Goal: Information Seeking & Learning: Learn about a topic

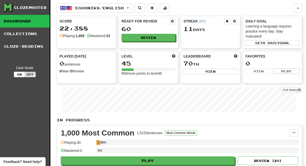
scroll to position [43, 0]
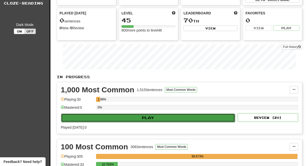
click at [148, 116] on button "Play" at bounding box center [148, 117] width 174 height 9
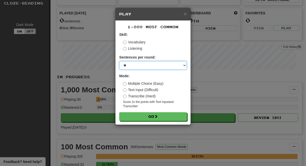
click at [119, 61] on select "* ** ** ** ** ** *** ********" at bounding box center [152, 65] width 67 height 9
select select "**"
click option "**" at bounding box center [0, 0] width 0 height 0
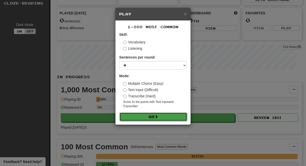
click at [150, 117] on button "Go" at bounding box center [152, 116] width 67 height 9
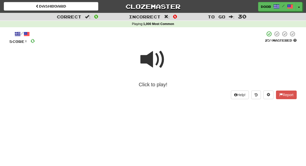
click at [148, 58] on span at bounding box center [152, 59] width 25 height 25
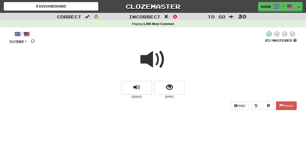
click at [148, 58] on span at bounding box center [152, 59] width 25 height 25
click at [168, 87] on span "show sentence" at bounding box center [169, 87] width 7 height 7
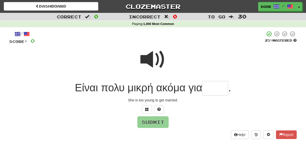
type input "*"
type input "****"
click at [151, 122] on button "Submit" at bounding box center [152, 122] width 31 height 12
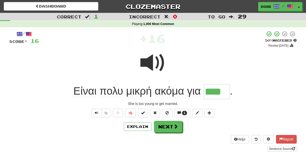
click at [151, 122] on div "Explain Next" at bounding box center [152, 127] width 287 height 12
click at [159, 124] on button "Next" at bounding box center [168, 127] width 28 height 12
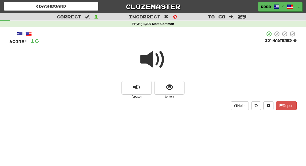
click at [151, 58] on span at bounding box center [152, 59] width 25 height 25
click at [166, 86] on button "show sentence" at bounding box center [169, 88] width 30 height 14
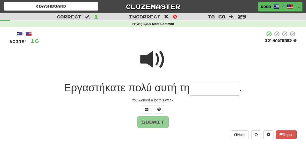
click at [200, 85] on input "text" at bounding box center [214, 88] width 49 height 15
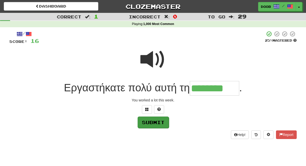
type input "********"
click at [153, 124] on button "Submit" at bounding box center [152, 122] width 31 height 12
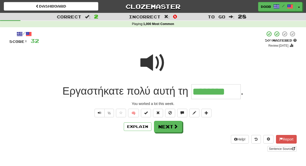
click at [153, 124] on div "Explain Next" at bounding box center [152, 127] width 287 height 12
click at [162, 125] on button "Next" at bounding box center [168, 127] width 28 height 12
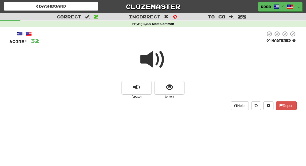
click at [155, 63] on span at bounding box center [152, 59] width 25 height 25
click at [155, 58] on span at bounding box center [152, 59] width 25 height 25
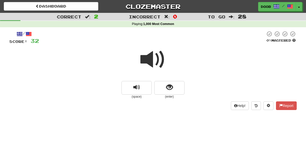
click at [155, 58] on span at bounding box center [152, 59] width 25 height 25
click at [165, 87] on button "show sentence" at bounding box center [169, 88] width 30 height 14
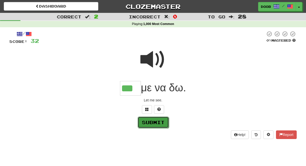
click at [151, 122] on button "Submit" at bounding box center [152, 122] width 31 height 12
type input "***"
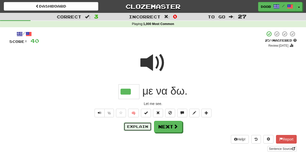
click at [151, 122] on button "Explain" at bounding box center [138, 126] width 28 height 9
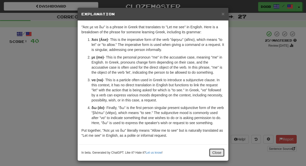
click at [215, 152] on button "Close" at bounding box center [217, 152] width 16 height 9
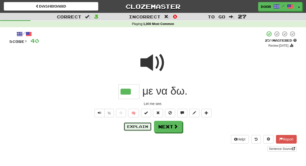
click at [134, 123] on button "Explain" at bounding box center [138, 126] width 28 height 9
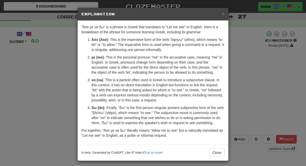
click at [293, 88] on div "× Explanation "Άσε με να δω" is a phrase in Greek that translates to "Let me se…" at bounding box center [153, 83] width 306 height 166
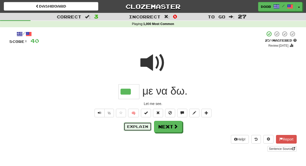
click at [134, 129] on button "Explain" at bounding box center [138, 126] width 28 height 9
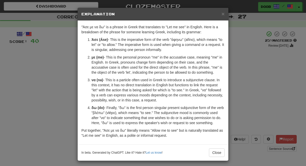
click at [291, 73] on div "× Explanation "Άσε με να δω" is a phrase in Greek that translates to "Let me se…" at bounding box center [153, 83] width 306 height 166
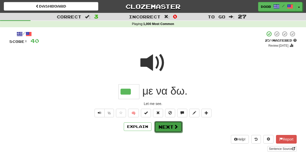
click at [166, 126] on button "Next" at bounding box center [168, 127] width 28 height 12
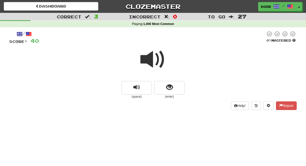
click at [146, 62] on span at bounding box center [152, 59] width 25 height 25
click at [175, 90] on button "show sentence" at bounding box center [169, 88] width 30 height 14
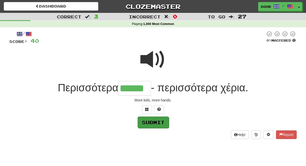
type input "******"
click at [160, 123] on button "Submit" at bounding box center [152, 122] width 31 height 12
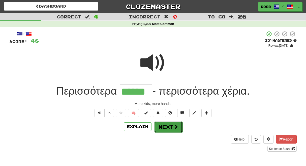
click at [169, 128] on button "Next" at bounding box center [168, 127] width 28 height 12
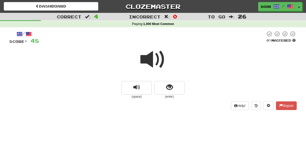
click at [150, 58] on span at bounding box center [152, 59] width 25 height 25
click at [148, 57] on span at bounding box center [152, 59] width 25 height 25
click at [174, 90] on button "show sentence" at bounding box center [169, 88] width 30 height 14
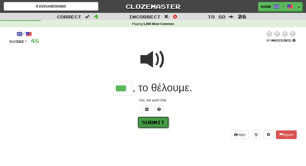
click at [158, 120] on button "Submit" at bounding box center [152, 122] width 31 height 12
type input "***"
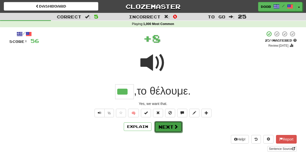
click at [164, 127] on button "Next" at bounding box center [168, 127] width 28 height 12
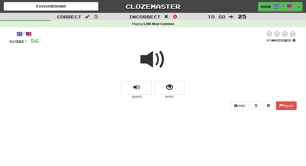
click at [148, 59] on span at bounding box center [152, 59] width 25 height 25
click at [170, 88] on span "show sentence" at bounding box center [169, 87] width 7 height 7
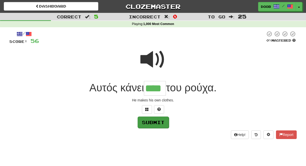
type input "****"
click at [151, 124] on button "Submit" at bounding box center [152, 122] width 31 height 12
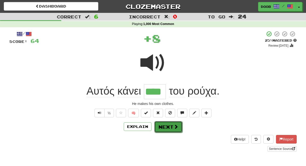
click at [167, 126] on button "Next" at bounding box center [168, 127] width 28 height 12
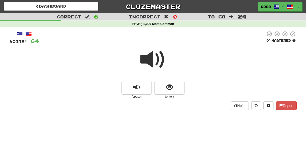
click at [148, 54] on span at bounding box center [152, 59] width 25 height 25
click at [148, 55] on span at bounding box center [152, 59] width 25 height 25
click at [169, 89] on span "show sentence" at bounding box center [169, 87] width 7 height 7
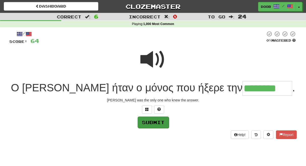
type input "********"
click at [151, 125] on button "Submit" at bounding box center [152, 122] width 31 height 12
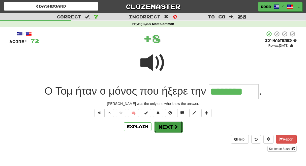
click at [166, 128] on button "Next" at bounding box center [168, 127] width 28 height 12
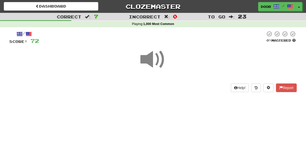
click at [150, 57] on span at bounding box center [152, 59] width 25 height 25
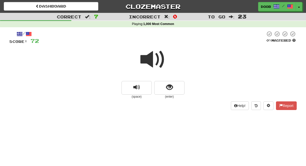
click at [150, 57] on span at bounding box center [152, 59] width 25 height 25
click at [297, 68] on div "/ Score: 72 0 % Mastered (space) (enter) Help! Report" at bounding box center [153, 71] width 294 height 89
click at [166, 89] on span "show sentence" at bounding box center [169, 87] width 7 height 7
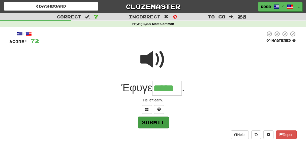
type input "*****"
click at [147, 125] on button "Submit" at bounding box center [152, 122] width 31 height 12
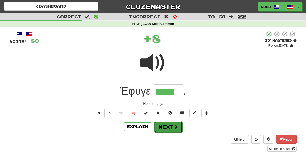
click at [158, 129] on button "Next" at bounding box center [168, 127] width 28 height 12
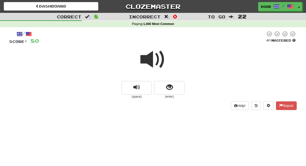
click at [147, 59] on span at bounding box center [152, 59] width 25 height 25
click at [150, 58] on span at bounding box center [152, 59] width 25 height 25
click at [169, 88] on span "show sentence" at bounding box center [169, 87] width 7 height 7
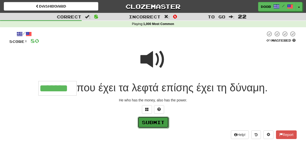
click at [157, 121] on button "Submit" at bounding box center [152, 122] width 31 height 12
type input "*******"
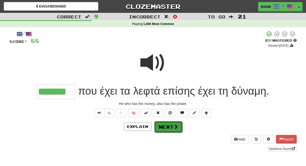
click at [160, 122] on button "Next" at bounding box center [168, 127] width 28 height 12
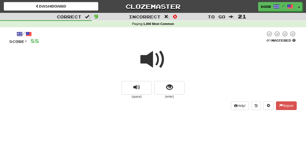
click at [145, 58] on span at bounding box center [152, 59] width 25 height 25
click at [147, 59] on span at bounding box center [152, 59] width 25 height 25
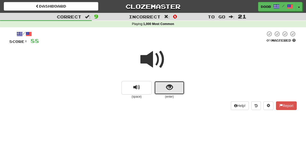
click at [169, 91] on span "show sentence" at bounding box center [169, 87] width 7 height 7
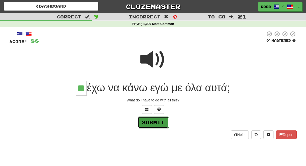
click at [152, 123] on button "Submit" at bounding box center [152, 122] width 31 height 12
type input "**"
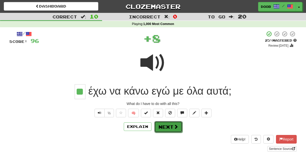
click at [165, 127] on button "Next" at bounding box center [168, 127] width 28 height 12
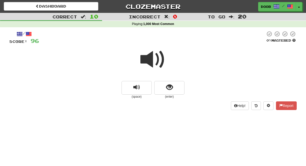
click at [157, 60] on span at bounding box center [152, 59] width 25 height 25
click at [171, 90] on span "show sentence" at bounding box center [169, 87] width 7 height 7
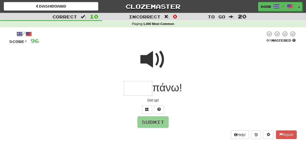
type input "*"
click at [154, 123] on button "Submit" at bounding box center [152, 122] width 31 height 12
type input "****"
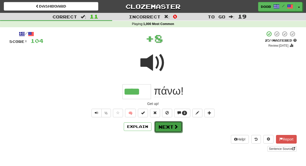
click at [166, 128] on button "Next" at bounding box center [168, 127] width 28 height 12
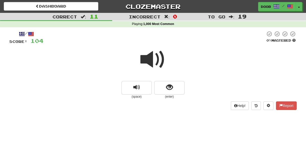
click at [146, 59] on span at bounding box center [152, 59] width 25 height 25
click at [180, 92] on button "show sentence" at bounding box center [169, 88] width 30 height 14
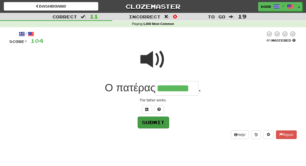
type input "********"
click at [154, 121] on button "Submit" at bounding box center [152, 122] width 31 height 12
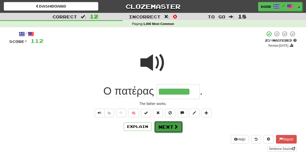
click at [161, 126] on button "Next" at bounding box center [168, 127] width 28 height 12
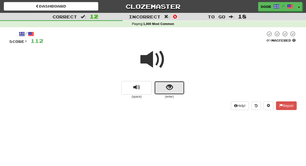
click at [168, 93] on button "show sentence" at bounding box center [169, 88] width 30 height 14
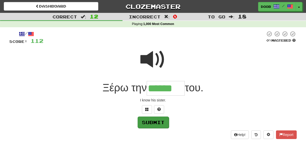
type input "******"
click at [151, 125] on button "Submit" at bounding box center [152, 122] width 31 height 12
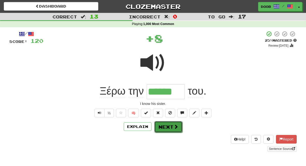
click at [167, 129] on button "Next" at bounding box center [168, 127] width 28 height 12
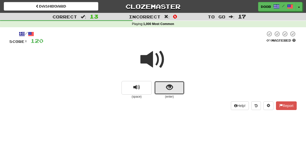
click at [171, 83] on button "show sentence" at bounding box center [169, 88] width 30 height 14
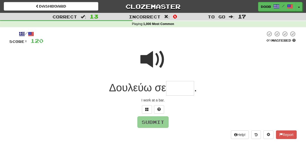
type input "*"
type input "****"
click at [154, 122] on button "Submit" at bounding box center [152, 122] width 31 height 12
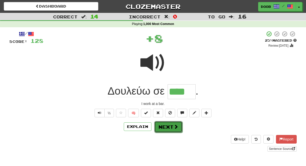
click at [166, 124] on button "Next" at bounding box center [168, 127] width 28 height 12
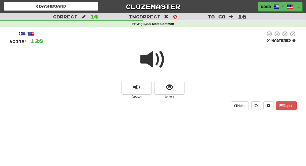
click at [146, 56] on span at bounding box center [152, 59] width 25 height 25
click at [147, 58] on span at bounding box center [152, 59] width 25 height 25
click at [149, 58] on span at bounding box center [152, 59] width 25 height 25
click at [168, 86] on span "show sentence" at bounding box center [169, 87] width 7 height 7
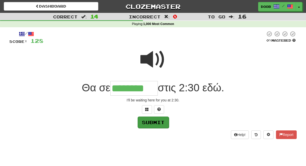
type input "********"
click at [153, 125] on button "Submit" at bounding box center [152, 122] width 31 height 12
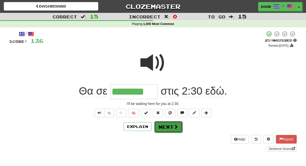
click at [167, 126] on button "Next" at bounding box center [168, 127] width 28 height 12
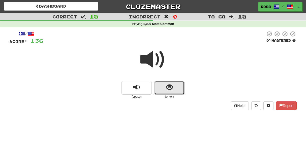
click at [168, 88] on span "show sentence" at bounding box center [169, 87] width 7 height 7
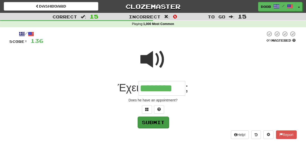
type input "********"
click at [148, 119] on button "Submit" at bounding box center [152, 122] width 31 height 12
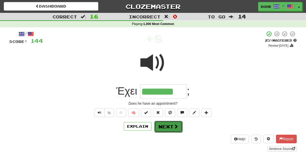
click at [163, 129] on button "Next" at bounding box center [168, 127] width 28 height 12
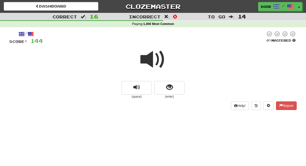
click at [168, 81] on div at bounding box center [152, 63] width 287 height 36
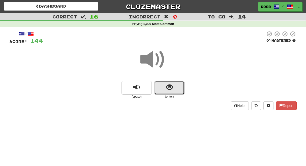
click at [169, 88] on span "show sentence" at bounding box center [169, 87] width 7 height 7
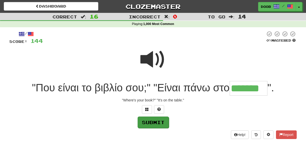
type input "*******"
click at [148, 121] on button "Submit" at bounding box center [152, 122] width 31 height 12
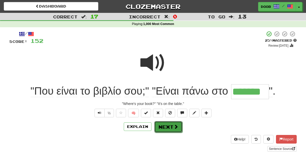
click at [170, 128] on button "Next" at bounding box center [168, 127] width 28 height 12
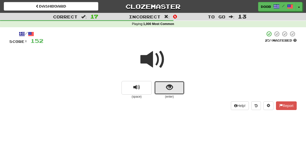
click at [169, 87] on span "show sentence" at bounding box center [169, 87] width 7 height 7
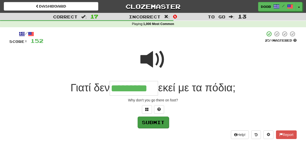
type input "*********"
click at [153, 120] on button "Submit" at bounding box center [152, 122] width 31 height 12
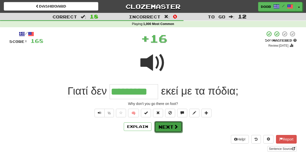
click at [162, 124] on button "Next" at bounding box center [168, 127] width 28 height 12
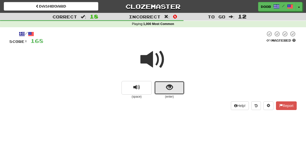
click at [171, 89] on span "show sentence" at bounding box center [169, 87] width 7 height 7
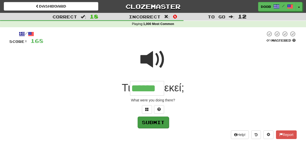
type input "******"
click at [149, 123] on button "Submit" at bounding box center [152, 122] width 31 height 12
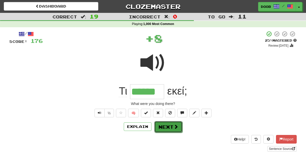
click at [168, 126] on button "Next" at bounding box center [168, 127] width 28 height 12
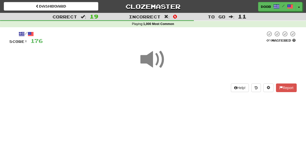
click at [144, 59] on span at bounding box center [152, 59] width 25 height 25
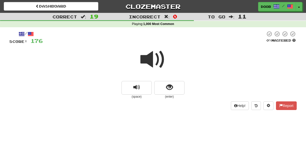
click at [147, 57] on span at bounding box center [152, 59] width 25 height 25
click at [168, 85] on span "show sentence" at bounding box center [169, 87] width 7 height 7
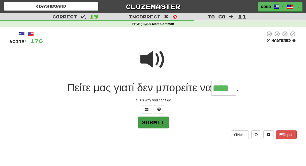
type input "****"
click at [160, 123] on button "Submit" at bounding box center [152, 122] width 31 height 12
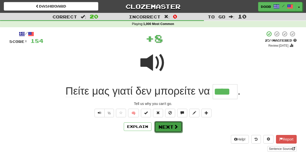
click at [168, 126] on button "Next" at bounding box center [168, 127] width 28 height 12
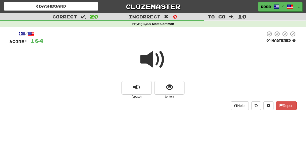
click at [146, 55] on span at bounding box center [152, 59] width 25 height 25
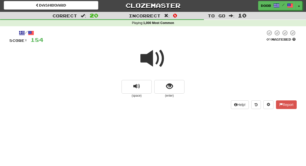
click at [151, 58] on span at bounding box center [152, 58] width 25 height 25
click at [168, 87] on span "show sentence" at bounding box center [169, 86] width 7 height 7
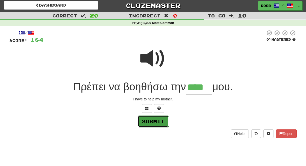
click at [154, 123] on button "Submit" at bounding box center [152, 121] width 31 height 12
type input "****"
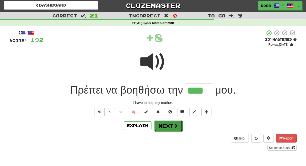
click at [162, 123] on button "Next" at bounding box center [168, 126] width 28 height 12
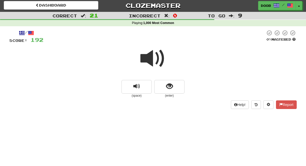
click at [148, 57] on span at bounding box center [152, 58] width 25 height 25
click at [168, 87] on span "show sentence" at bounding box center [169, 86] width 7 height 7
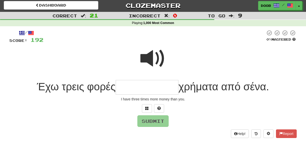
type input "*"
click at [161, 49] on span at bounding box center [152, 58] width 25 height 25
click at [126, 86] on input "text" at bounding box center [147, 87] width 63 height 15
click at [148, 59] on span at bounding box center [152, 58] width 25 height 25
click at [146, 90] on input "*****" at bounding box center [147, 87] width 63 height 15
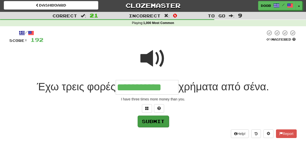
type input "**********"
click at [160, 120] on button "Submit" at bounding box center [152, 121] width 31 height 12
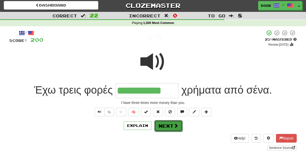
click at [169, 124] on button "Next" at bounding box center [168, 126] width 28 height 12
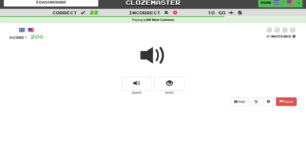
scroll to position [5, 0]
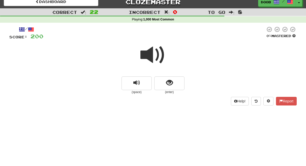
click at [149, 56] on span at bounding box center [152, 54] width 25 height 25
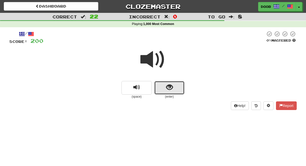
click at [169, 84] on span "show sentence" at bounding box center [169, 87] width 7 height 7
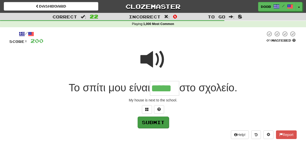
type input "*****"
click at [156, 123] on button "Submit" at bounding box center [152, 122] width 31 height 12
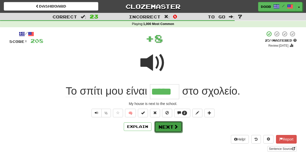
click at [165, 127] on button "Next" at bounding box center [168, 127] width 28 height 12
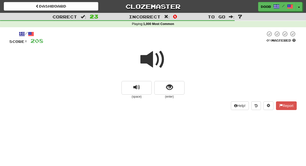
click at [144, 59] on span at bounding box center [152, 59] width 25 height 25
click at [168, 87] on span "show sentence" at bounding box center [169, 87] width 7 height 7
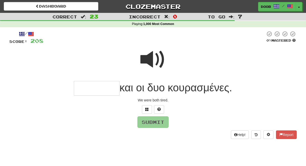
type input "*"
click at [143, 58] on span at bounding box center [152, 59] width 25 height 25
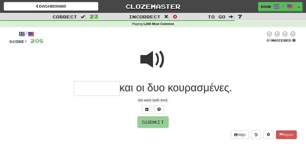
click at [91, 91] on input "text" at bounding box center [97, 88] width 46 height 15
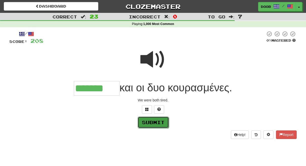
click at [156, 125] on button "Submit" at bounding box center [152, 122] width 31 height 12
type input "*******"
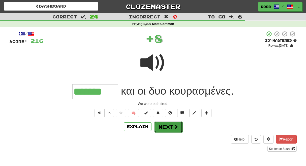
click at [165, 128] on button "Next" at bounding box center [168, 127] width 28 height 12
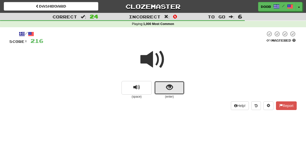
click at [170, 89] on span "show sentence" at bounding box center [169, 87] width 7 height 7
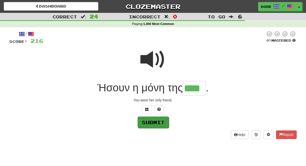
type input "****"
click at [146, 121] on button "Submit" at bounding box center [152, 122] width 31 height 12
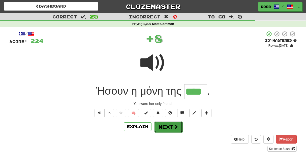
click at [174, 127] on span at bounding box center [175, 126] width 5 height 5
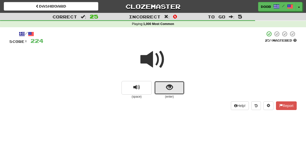
click at [173, 88] on button "show sentence" at bounding box center [169, 88] width 30 height 14
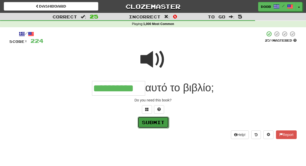
click at [152, 120] on button "Submit" at bounding box center [152, 122] width 31 height 12
type input "**********"
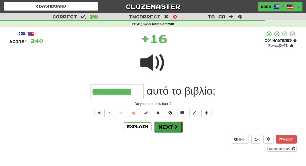
click at [175, 126] on span at bounding box center [175, 126] width 5 height 5
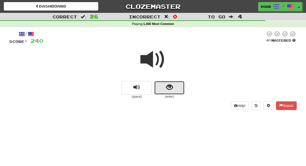
click at [172, 89] on span "show sentence" at bounding box center [169, 87] width 7 height 7
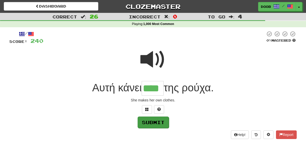
type input "****"
click at [158, 124] on button "Submit" at bounding box center [152, 122] width 31 height 12
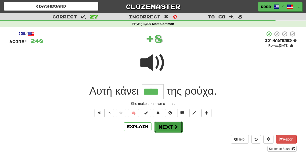
click at [167, 125] on button "Next" at bounding box center [168, 127] width 28 height 12
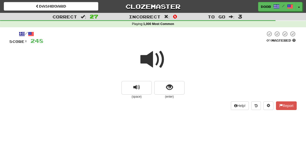
click at [145, 62] on span at bounding box center [152, 59] width 25 height 25
click at [169, 87] on span "show sentence" at bounding box center [169, 87] width 7 height 7
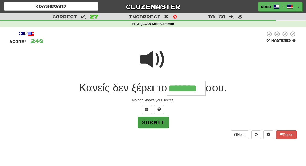
type input "*******"
click at [157, 124] on button "Submit" at bounding box center [152, 122] width 31 height 12
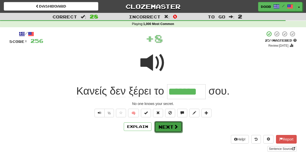
click at [170, 125] on button "Next" at bounding box center [168, 127] width 28 height 12
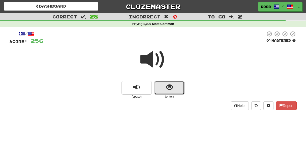
click at [166, 86] on span "show sentence" at bounding box center [169, 87] width 7 height 7
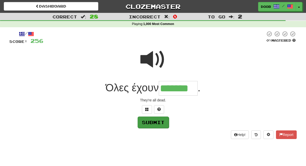
type input "*******"
click at [149, 121] on button "Submit" at bounding box center [152, 122] width 31 height 12
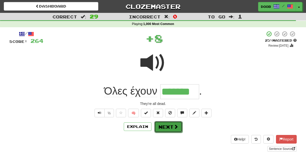
click at [167, 129] on button "Next" at bounding box center [168, 127] width 28 height 12
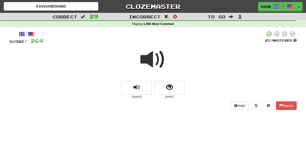
click at [148, 60] on span at bounding box center [152, 59] width 25 height 25
click at [166, 86] on span "show sentence" at bounding box center [169, 87] width 7 height 7
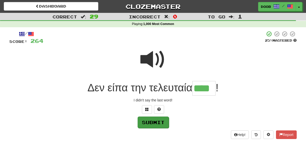
type input "****"
click at [151, 123] on button "Submit" at bounding box center [152, 122] width 31 height 12
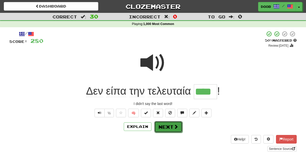
click at [171, 127] on button "Next" at bounding box center [168, 127] width 28 height 12
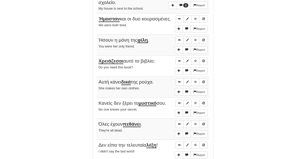
scroll to position [811, 0]
